Goal: Transaction & Acquisition: Purchase product/service

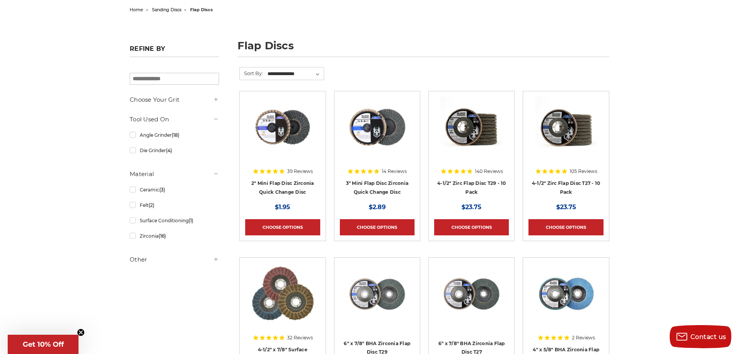
scroll to position [55, 0]
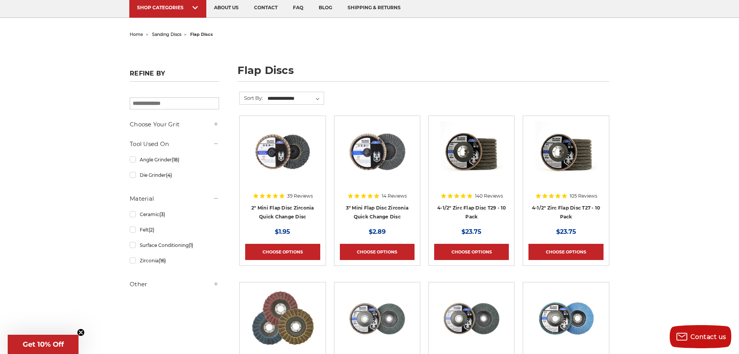
click at [467, 158] on img at bounding box center [472, 152] width 62 height 62
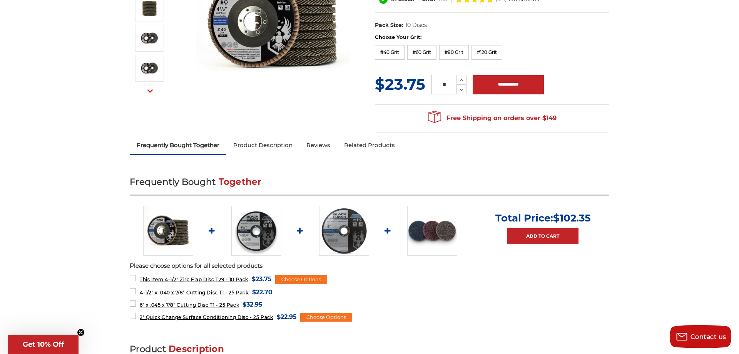
scroll to position [166, 0]
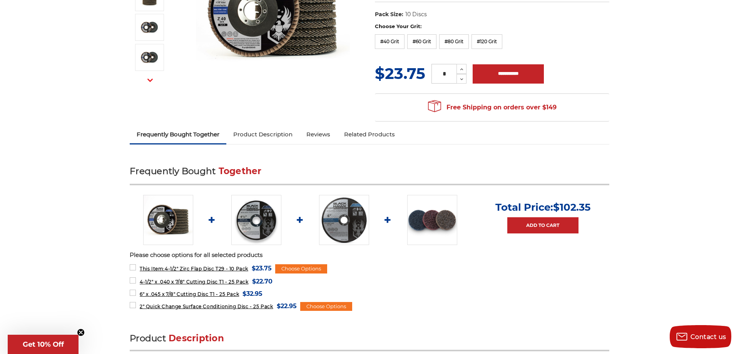
click at [250, 136] on link "Product Description" at bounding box center [262, 134] width 73 height 17
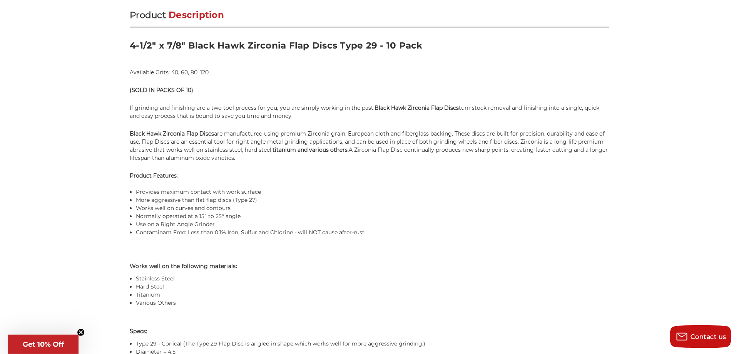
scroll to position [490, 0]
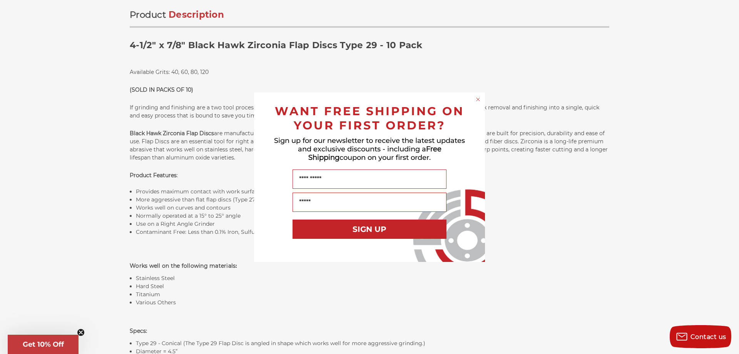
click at [477, 99] on circle "Close dialog" at bounding box center [478, 98] width 7 height 7
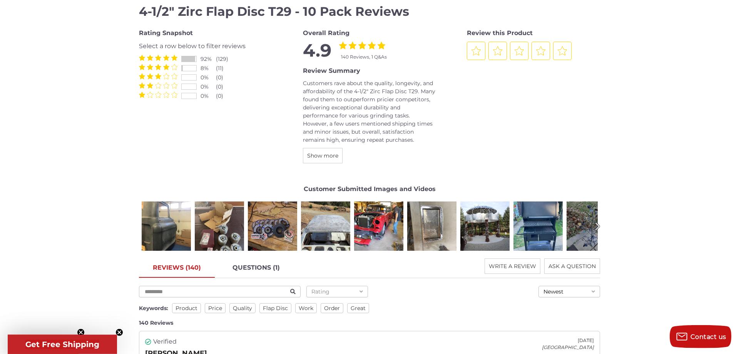
scroll to position [961, 0]
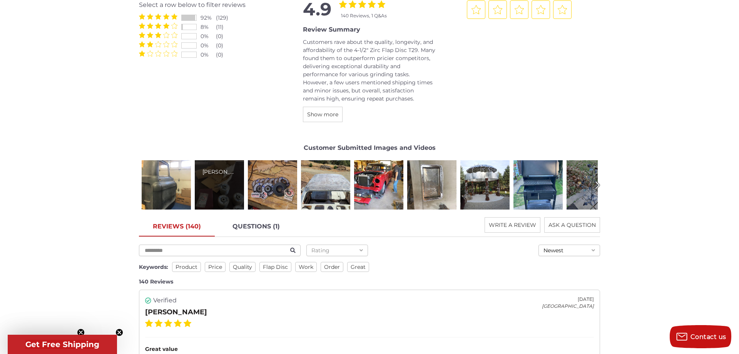
click at [221, 182] on div "[PERSON_NAME]" at bounding box center [219, 184] width 49 height 49
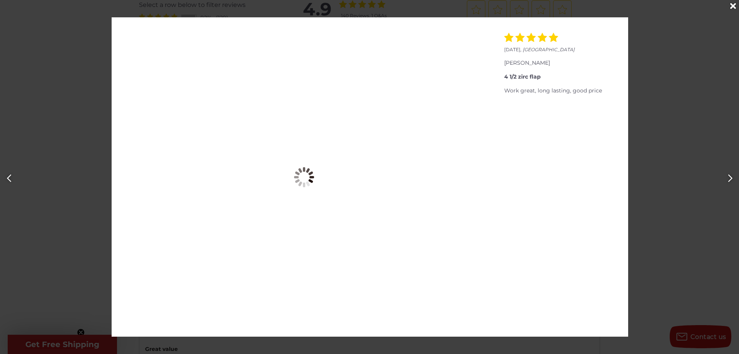
scroll to position [0, 739]
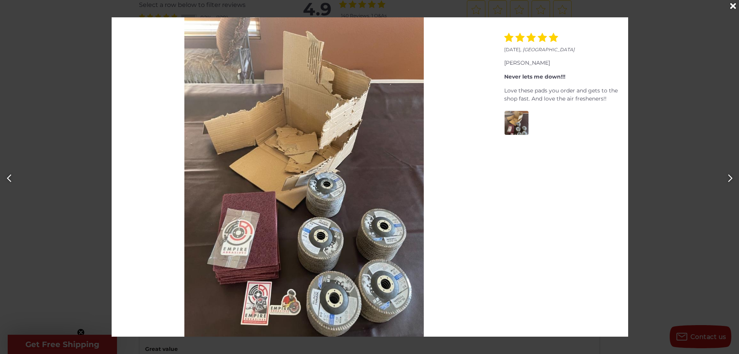
click at [731, 8] on icon "Close" at bounding box center [733, 6] width 6 height 8
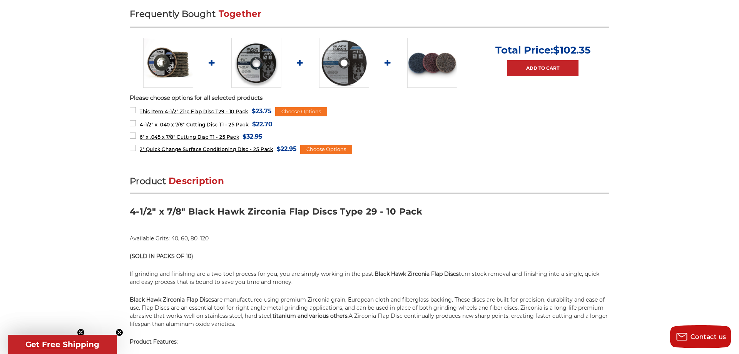
scroll to position [102, 0]
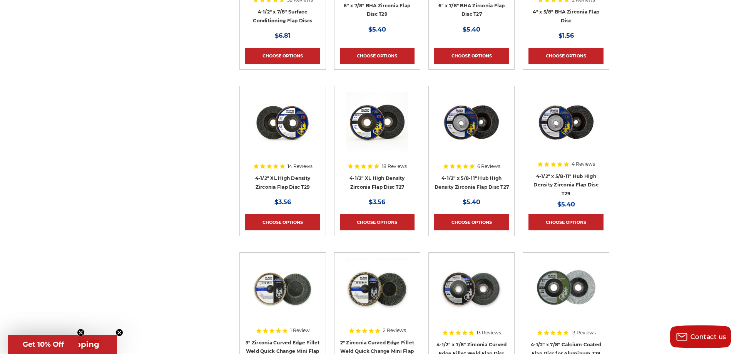
scroll to position [416, 0]
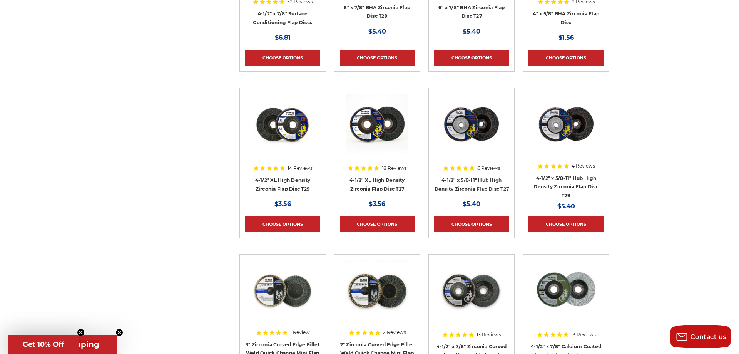
click at [559, 122] on img at bounding box center [566, 125] width 62 height 62
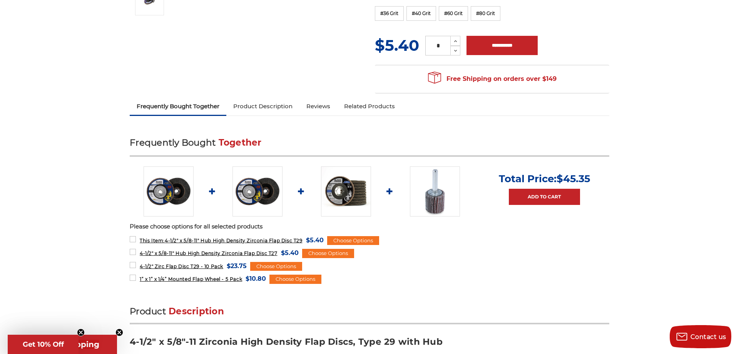
scroll to position [471, 0]
